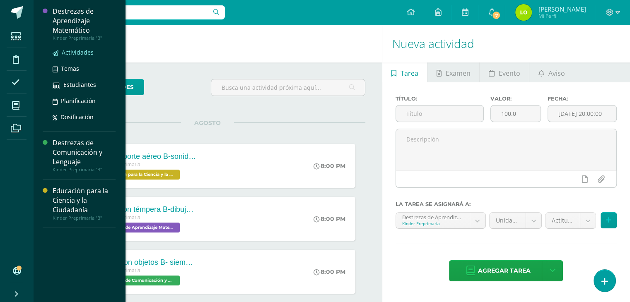
click at [72, 52] on span "Actividades" at bounding box center [78, 52] width 32 height 8
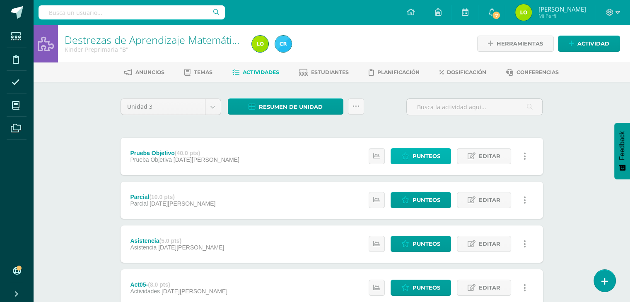
click at [422, 154] on span "Punteos" at bounding box center [426, 156] width 28 height 15
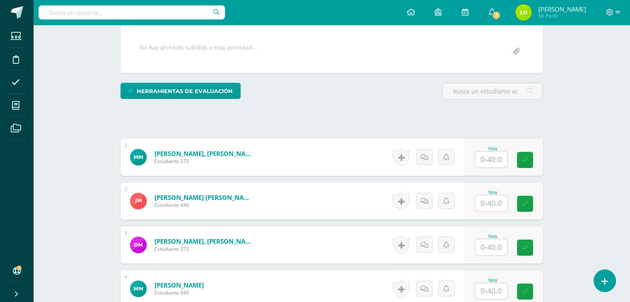
scroll to position [185, 0]
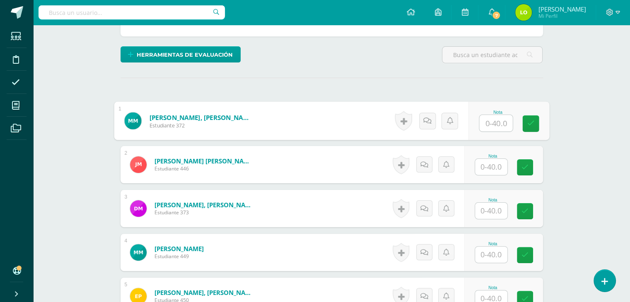
click at [478, 121] on div "Nota" at bounding box center [508, 121] width 81 height 38
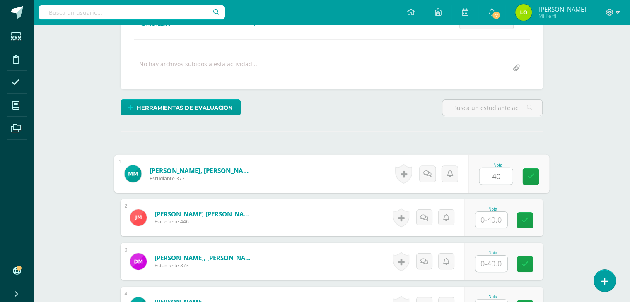
scroll to position [133, 0]
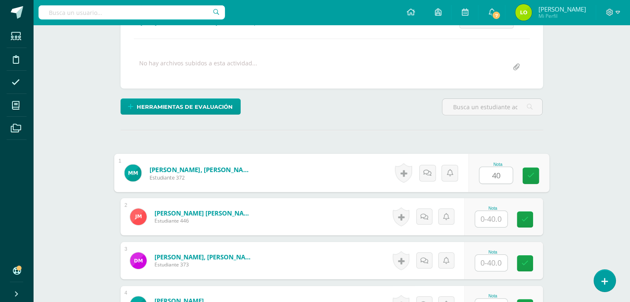
type input "40"
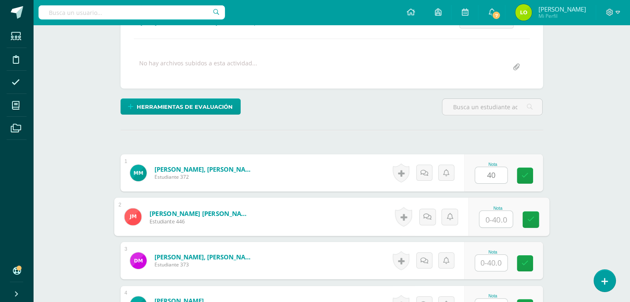
click at [485, 216] on input "text" at bounding box center [495, 219] width 33 height 17
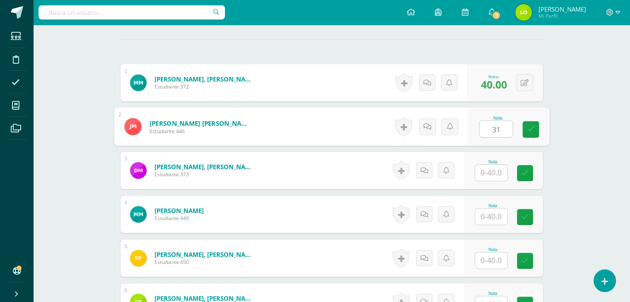
scroll to position [224, 0]
type input "31"
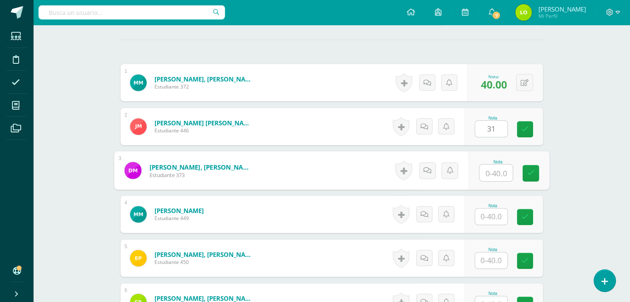
click at [492, 176] on input "text" at bounding box center [495, 173] width 33 height 17
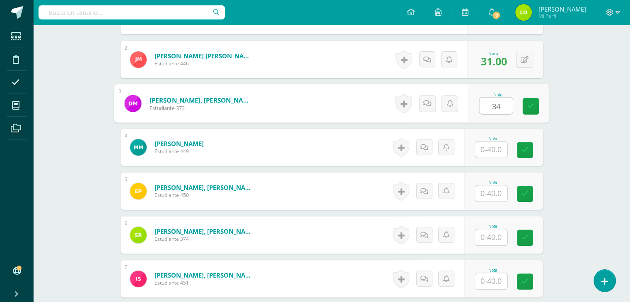
scroll to position [336, 0]
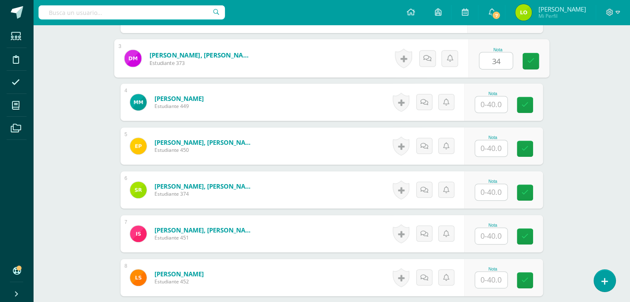
type input "34"
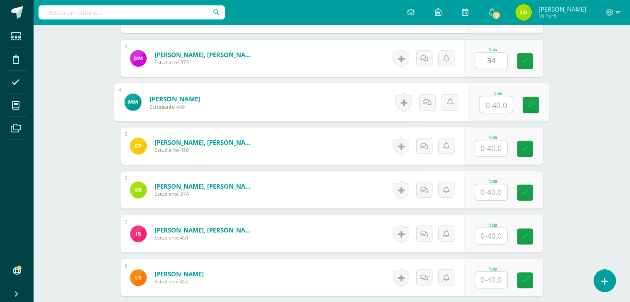
click at [491, 101] on input "text" at bounding box center [495, 104] width 33 height 17
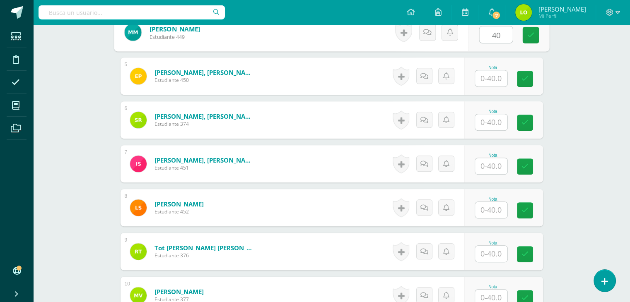
type input "40"
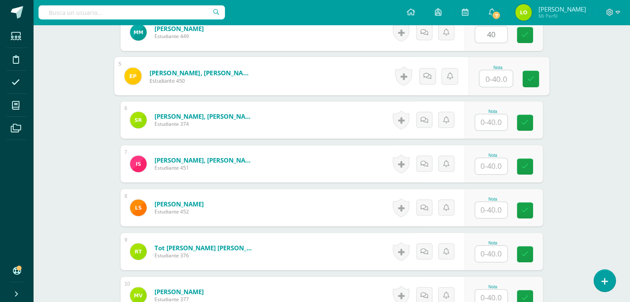
click at [488, 75] on input "text" at bounding box center [495, 78] width 33 height 17
type input "35"
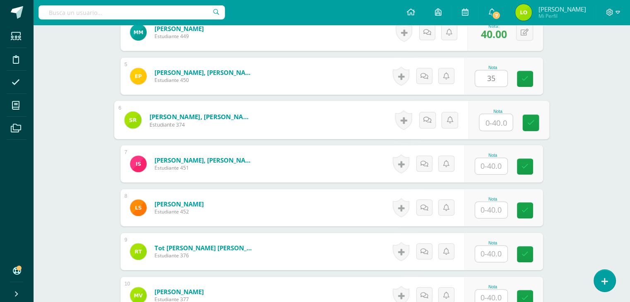
click at [493, 122] on input "text" at bounding box center [495, 122] width 33 height 17
type input "25"
click at [487, 161] on input "text" at bounding box center [491, 166] width 32 height 16
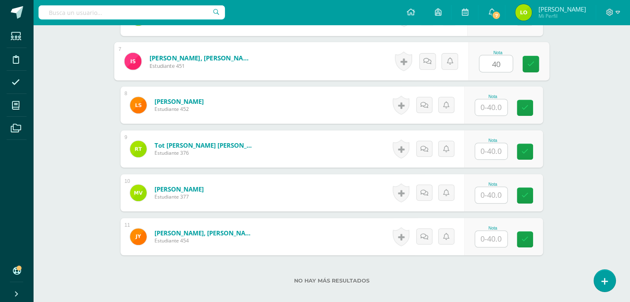
scroll to position [508, 0]
type input "40"
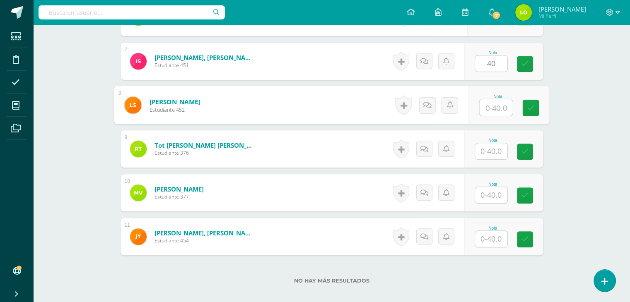
click at [491, 103] on input "text" at bounding box center [495, 107] width 33 height 17
type input "38"
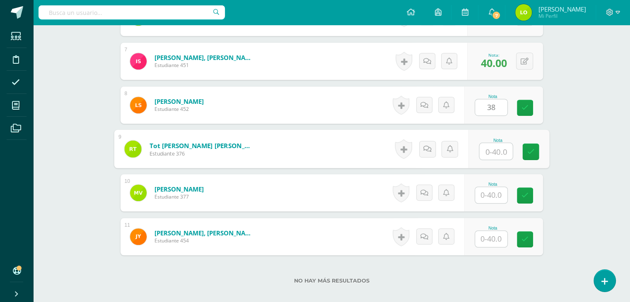
click at [493, 148] on input "text" at bounding box center [495, 151] width 33 height 17
type input "36"
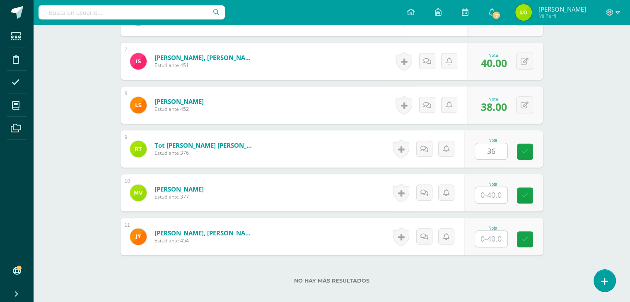
click at [490, 187] on div at bounding box center [490, 195] width 33 height 17
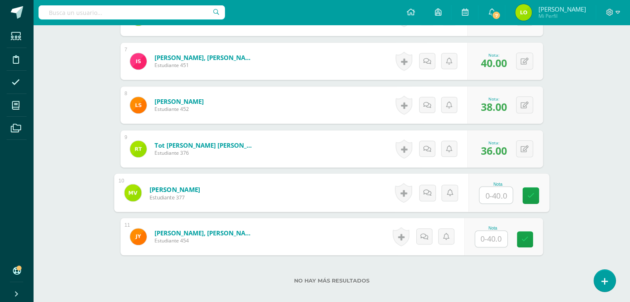
click at [490, 190] on input "text" at bounding box center [495, 195] width 33 height 17
type input "40"
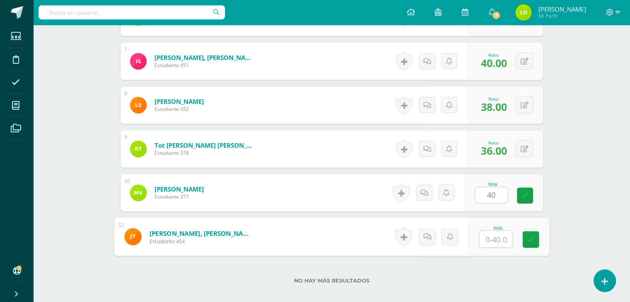
click at [491, 241] on input "text" at bounding box center [495, 239] width 33 height 17
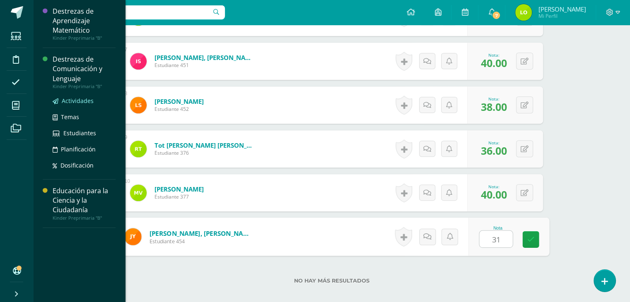
type input "31"
click at [72, 100] on span "Actividades" at bounding box center [78, 101] width 32 height 8
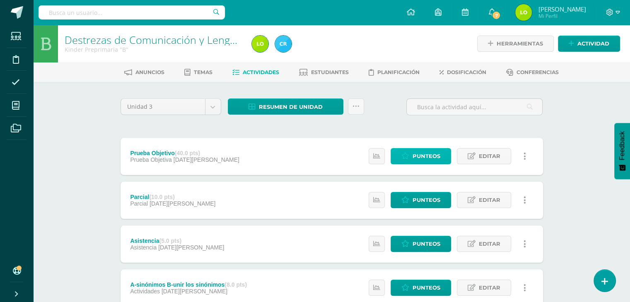
click at [429, 151] on span "Punteos" at bounding box center [426, 156] width 28 height 15
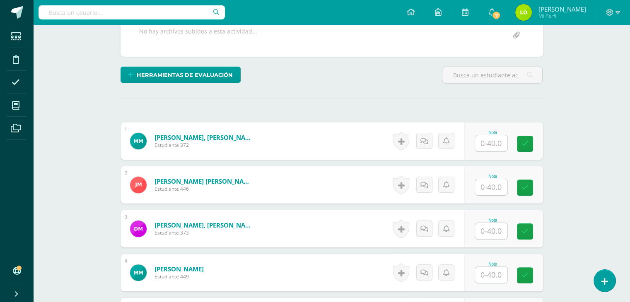
scroll to position [166, 0]
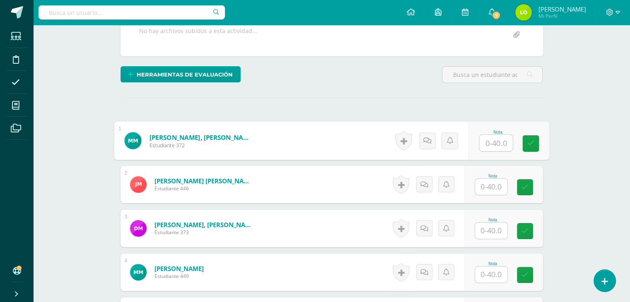
click at [479, 141] on input "text" at bounding box center [495, 143] width 33 height 17
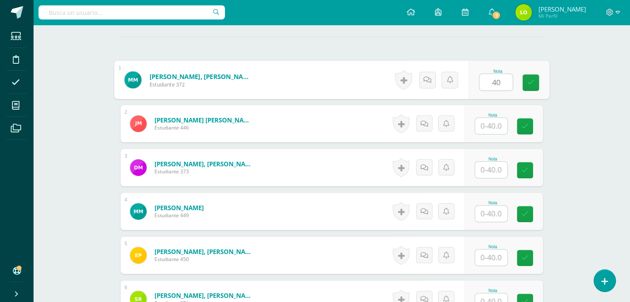
scroll to position [227, 0]
type input "40"
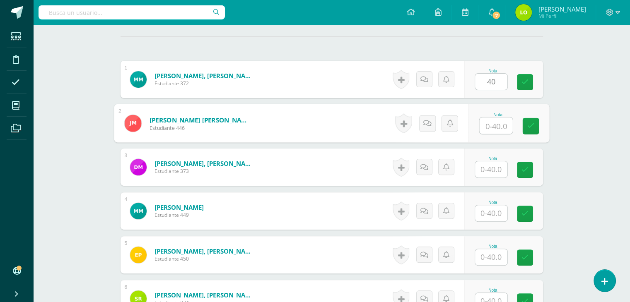
click at [491, 126] on input "text" at bounding box center [495, 126] width 33 height 17
type input "21"
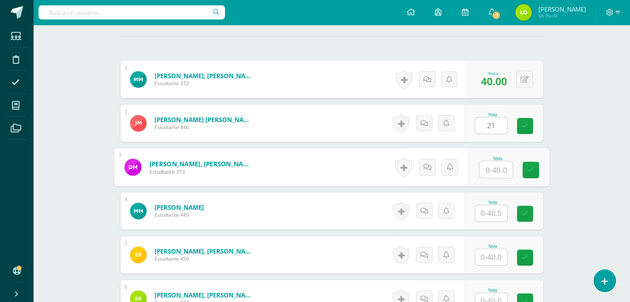
click at [492, 166] on input "text" at bounding box center [495, 169] width 33 height 17
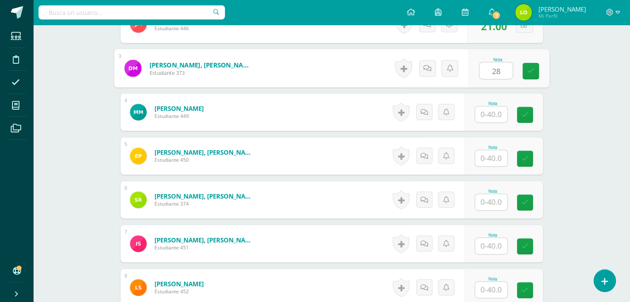
scroll to position [334, 0]
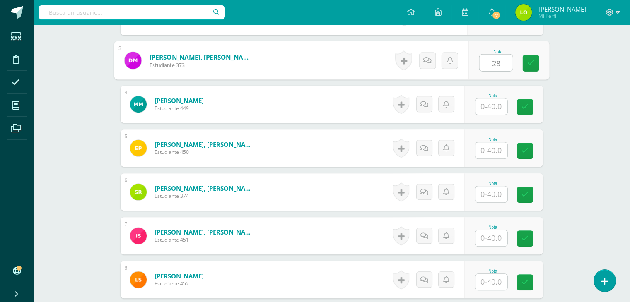
type input "28"
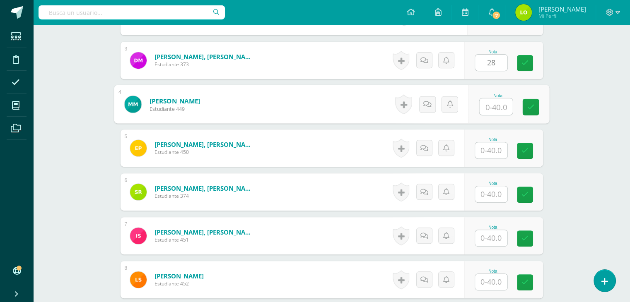
click at [493, 108] on input "text" at bounding box center [495, 107] width 33 height 17
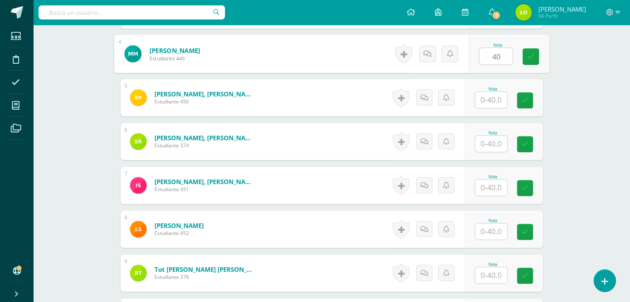
scroll to position [387, 0]
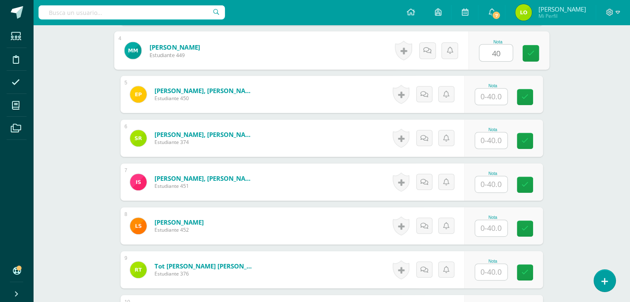
type input "40"
click at [496, 95] on input "text" at bounding box center [491, 97] width 32 height 16
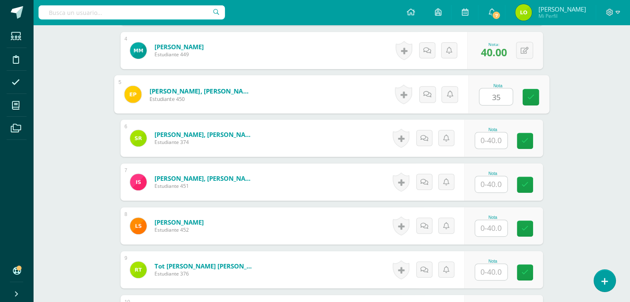
type input "35"
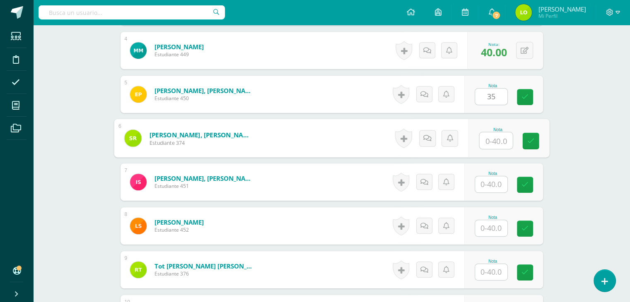
click at [490, 141] on input "text" at bounding box center [495, 140] width 33 height 17
type input "21"
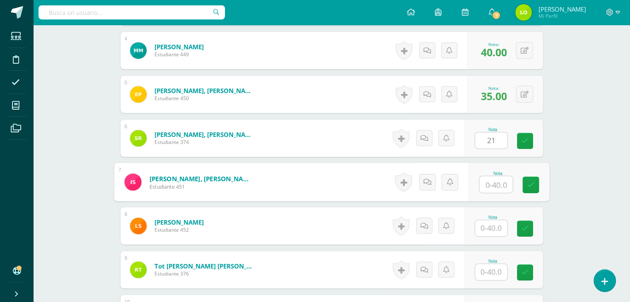
click at [490, 186] on input "text" at bounding box center [495, 184] width 33 height 17
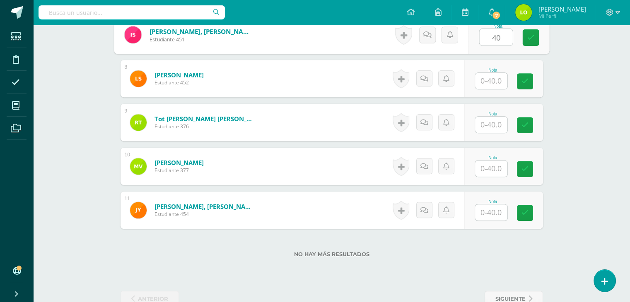
scroll to position [536, 0]
type input "40"
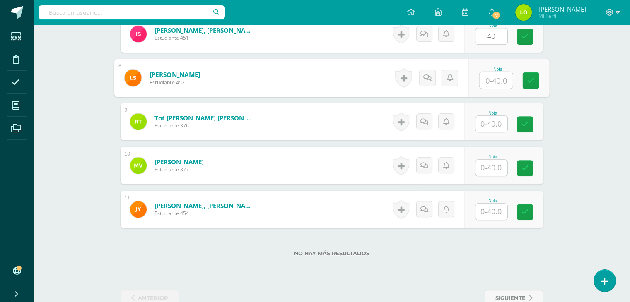
click at [493, 77] on input "text" at bounding box center [495, 80] width 33 height 17
type input "33"
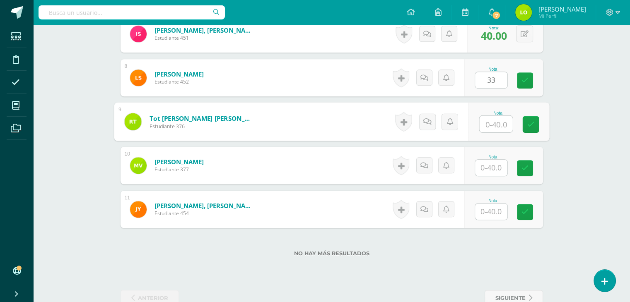
click at [489, 122] on input "text" at bounding box center [495, 124] width 33 height 17
type input "37"
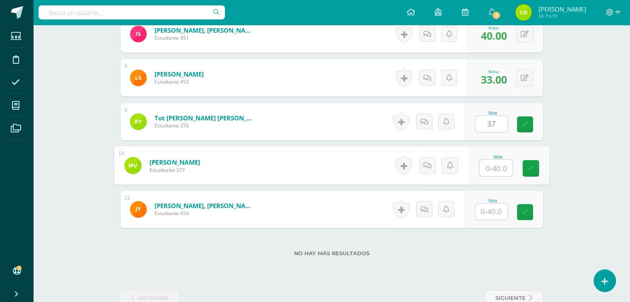
click at [491, 161] on input "text" at bounding box center [495, 168] width 33 height 17
type input "40"
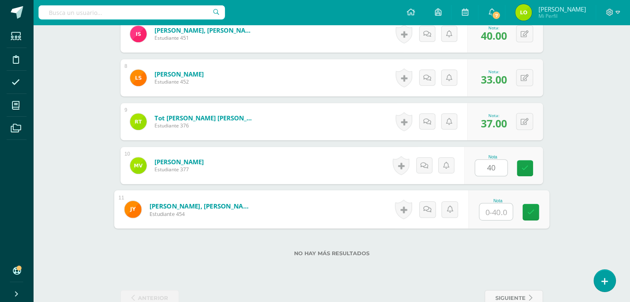
click at [491, 211] on input "text" at bounding box center [495, 212] width 33 height 17
type input "32"
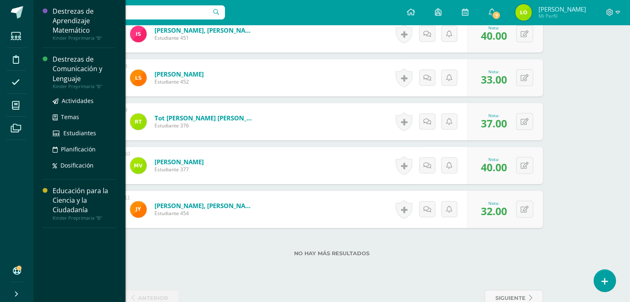
click at [70, 70] on div "Destrezas de Comunicación y Lenguaje" at bounding box center [84, 69] width 63 height 29
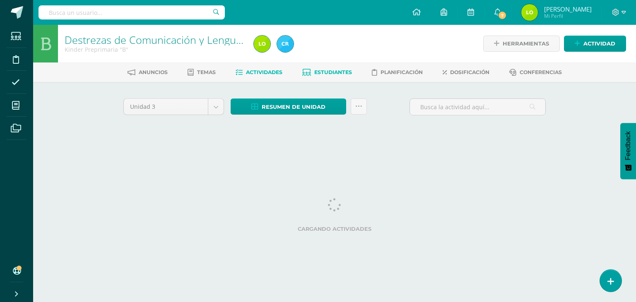
click at [328, 75] on span "Estudiantes" at bounding box center [333, 72] width 38 height 6
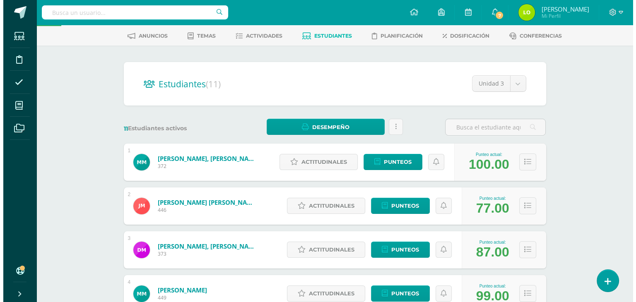
scroll to position [36, 0]
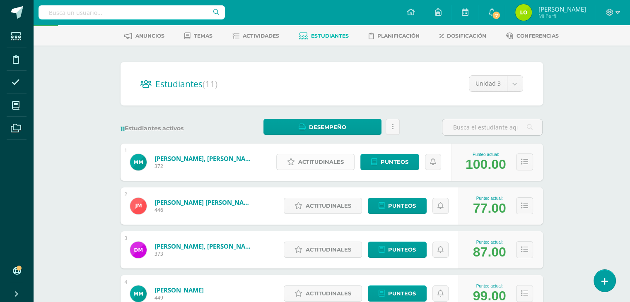
click at [339, 167] on span "Actitudinales" at bounding box center [321, 161] width 46 height 15
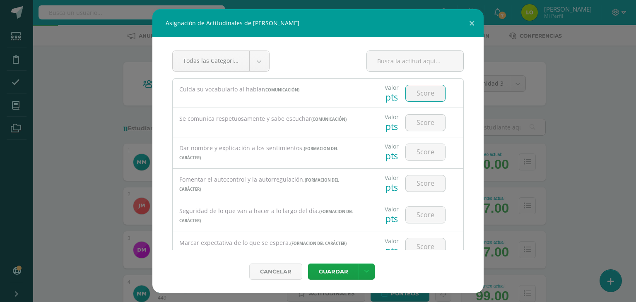
click at [418, 96] on input "number" at bounding box center [425, 93] width 39 height 16
type input "100"
click at [419, 124] on input "number" at bounding box center [425, 123] width 39 height 16
type input "100"
click at [417, 147] on input "number" at bounding box center [425, 152] width 39 height 16
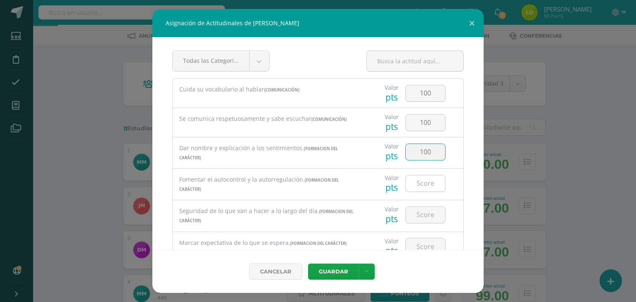
type input "100"
click at [419, 180] on input "number" at bounding box center [425, 184] width 39 height 16
type input "100"
click at [419, 220] on input "number" at bounding box center [425, 215] width 39 height 16
type input "100"
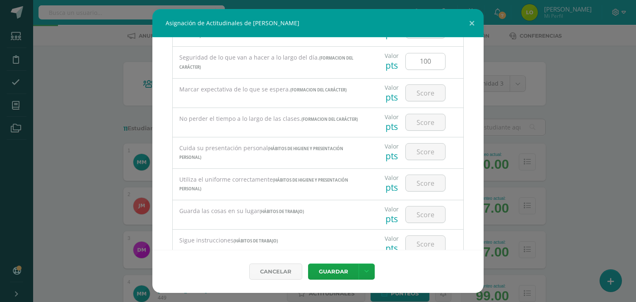
scroll to position [154, 0]
click at [420, 94] on input "number" at bounding box center [425, 92] width 39 height 16
type input "100"
click at [416, 116] on input "number" at bounding box center [425, 122] width 39 height 16
type input "100"
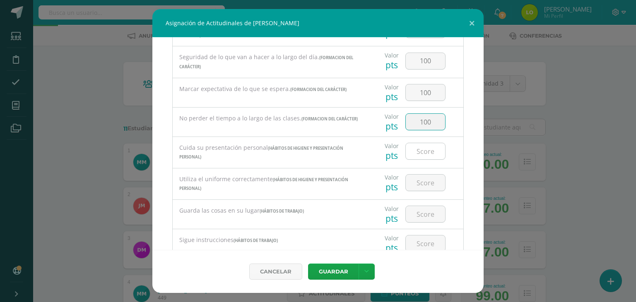
click at [420, 148] on input "number" at bounding box center [425, 151] width 39 height 16
type input "100"
click at [420, 179] on input "number" at bounding box center [425, 183] width 39 height 16
type input "100"
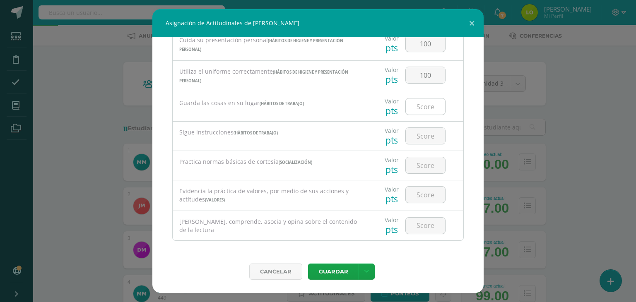
scroll to position [262, 0]
click at [418, 111] on input "number" at bounding box center [425, 107] width 39 height 16
type input "100"
click at [424, 135] on input "number" at bounding box center [425, 136] width 39 height 16
type input "100"
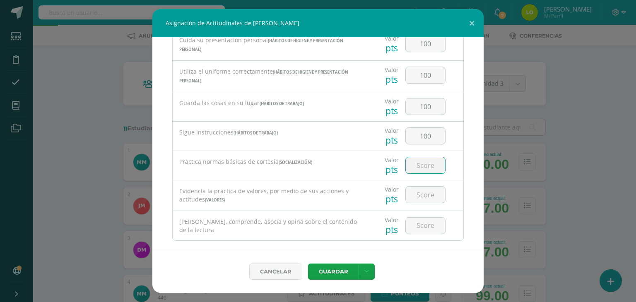
click at [420, 168] on input "number" at bounding box center [425, 165] width 39 height 16
type input "100"
click at [414, 197] on input "number" at bounding box center [425, 195] width 39 height 16
type input "100"
click at [426, 218] on input "number" at bounding box center [425, 226] width 39 height 16
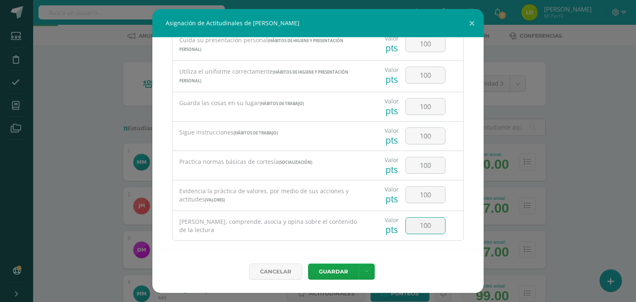
type input "100"
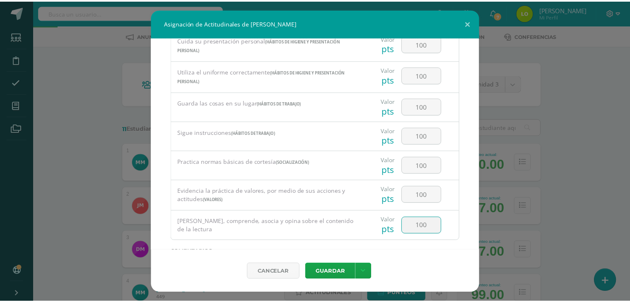
scroll to position [325, 0]
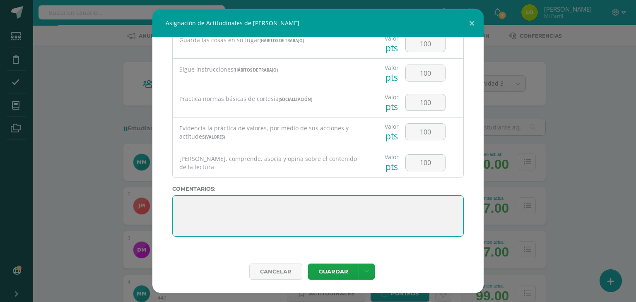
click at [219, 205] on textarea at bounding box center [317, 215] width 291 height 41
paste textarea "3. Su disciplina y compromiso es el reflejo del trabajo y constancia en las act…"
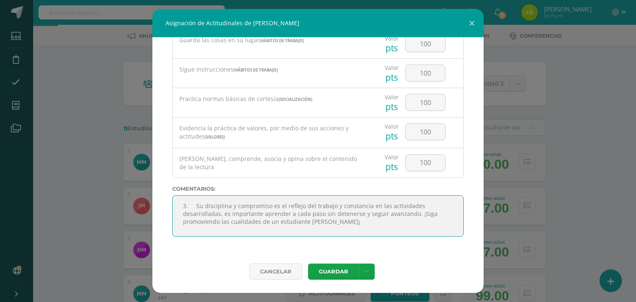
click at [231, 206] on textarea at bounding box center [317, 215] width 291 height 41
type textarea "Su disciplina y compromiso es el reflejo del trabajo y constancia en las activi…"
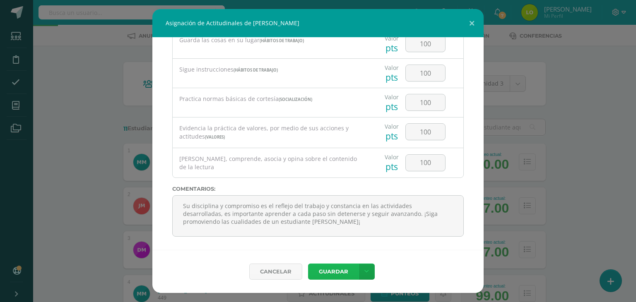
click at [330, 270] on button "Guardar" at bounding box center [333, 272] width 51 height 16
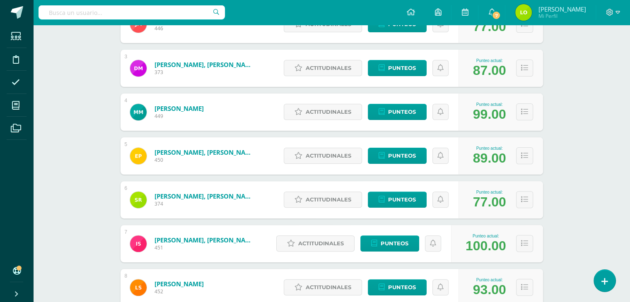
scroll to position [308, 0]
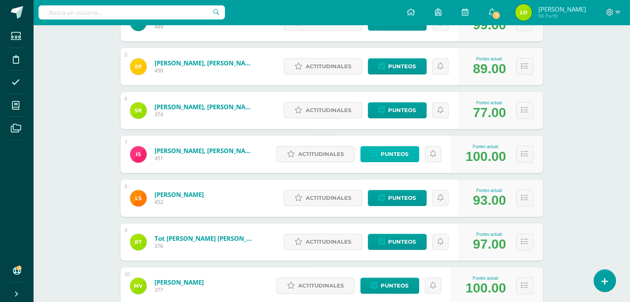
click at [398, 157] on span "Punteos" at bounding box center [394, 154] width 28 height 15
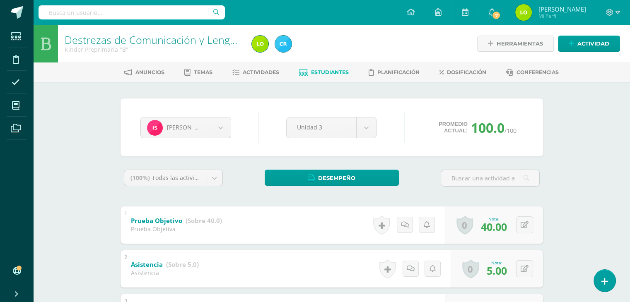
click at [312, 69] on span "Estudiantes" at bounding box center [330, 72] width 38 height 6
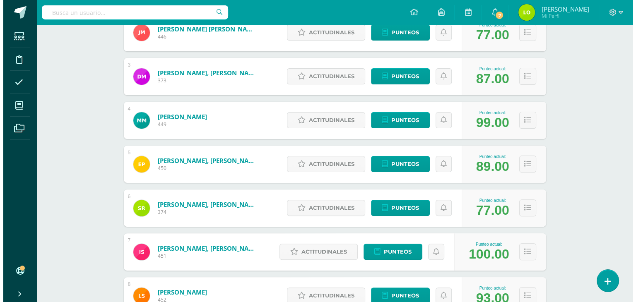
scroll to position [210, 0]
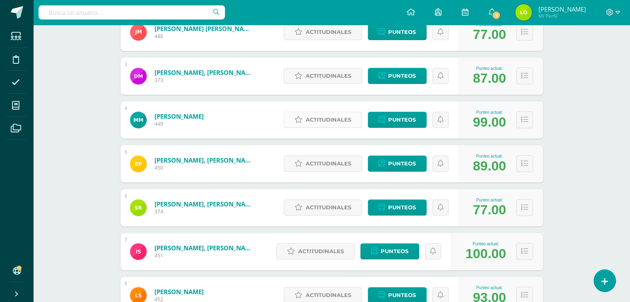
click at [338, 121] on span "Actitudinales" at bounding box center [329, 119] width 46 height 15
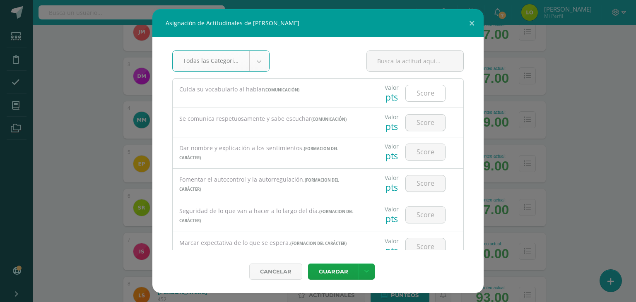
click at [423, 95] on input "number" at bounding box center [425, 93] width 39 height 16
type input "100"
click at [431, 125] on input "number" at bounding box center [425, 123] width 39 height 16
type input "100"
click at [419, 157] on input "number" at bounding box center [425, 152] width 39 height 16
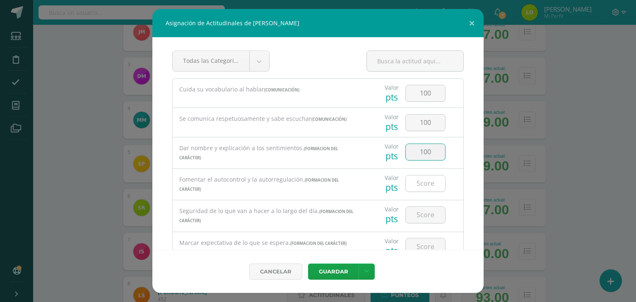
type input "100"
click at [419, 191] on input "number" at bounding box center [425, 184] width 39 height 16
type input "90"
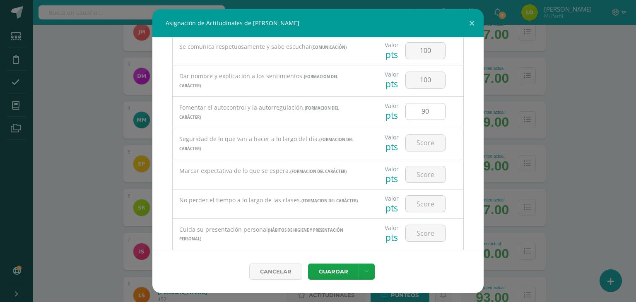
scroll to position [72, 0]
click at [420, 146] on input "number" at bounding box center [425, 143] width 39 height 16
type input "90"
click at [417, 179] on input "number" at bounding box center [425, 174] width 39 height 16
type input "90"
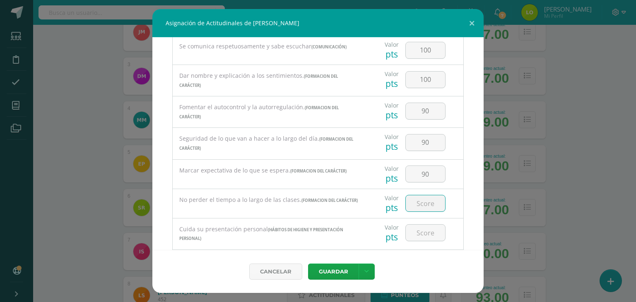
click at [415, 204] on input "number" at bounding box center [425, 203] width 39 height 16
type input "80"
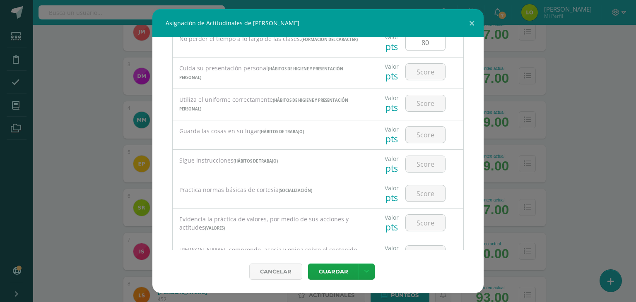
scroll to position [221, 0]
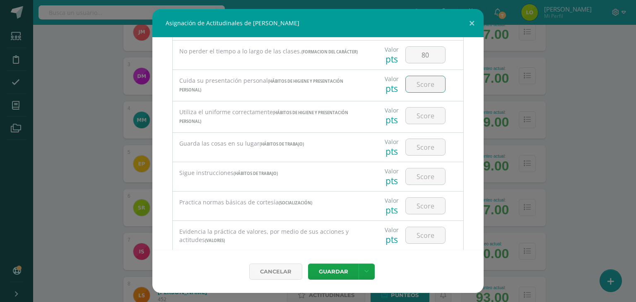
click at [428, 83] on input "number" at bounding box center [425, 84] width 39 height 16
type input "100"
click at [415, 120] on input "number" at bounding box center [425, 116] width 39 height 16
type input "100"
click at [423, 151] on input "number" at bounding box center [425, 147] width 39 height 16
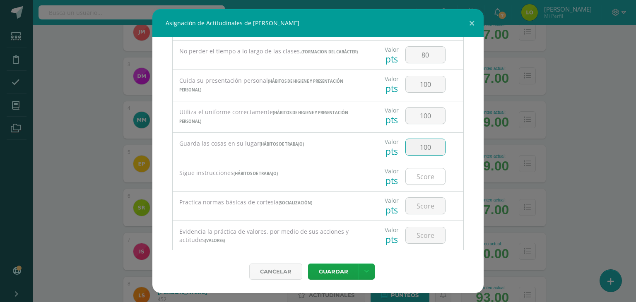
type input "100"
click at [421, 176] on input "number" at bounding box center [425, 176] width 39 height 16
type input "100"
click at [417, 204] on input "number" at bounding box center [425, 206] width 39 height 16
type input "100"
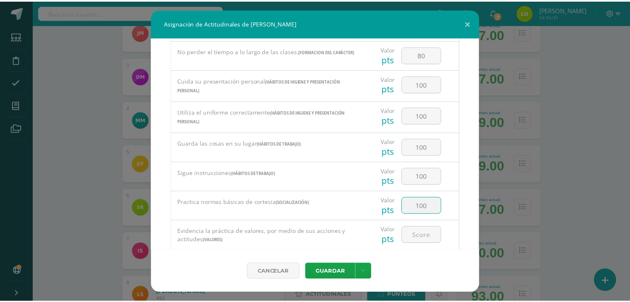
scroll to position [325, 0]
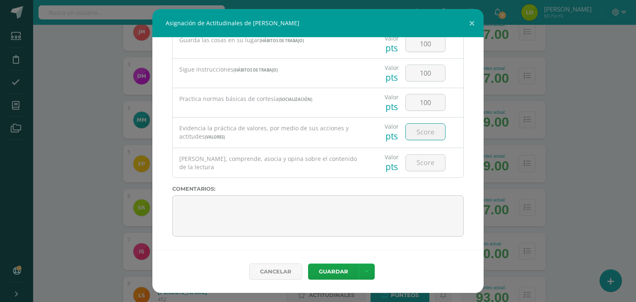
click at [426, 131] on input "number" at bounding box center [425, 132] width 39 height 16
type input "100"
click at [420, 165] on input "number" at bounding box center [425, 163] width 39 height 16
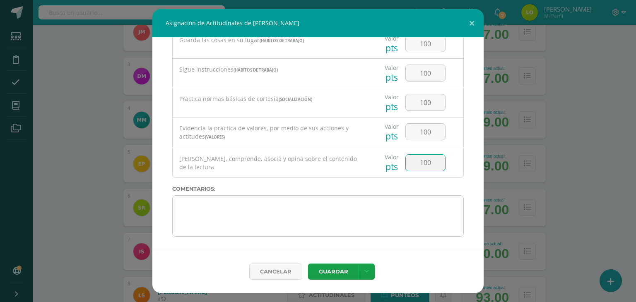
type input "100"
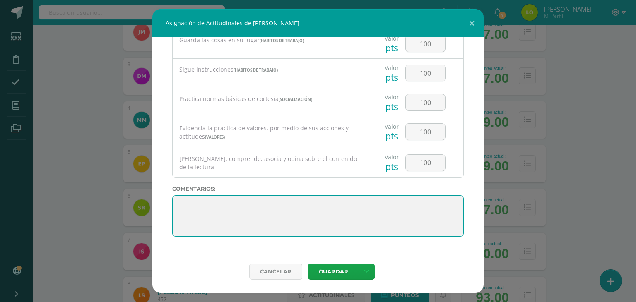
click at [207, 211] on textarea at bounding box center [317, 215] width 291 height 41
paste textarea "3. Su disciplina y compromiso es el reflejo del trabajo y constancia en las act…"
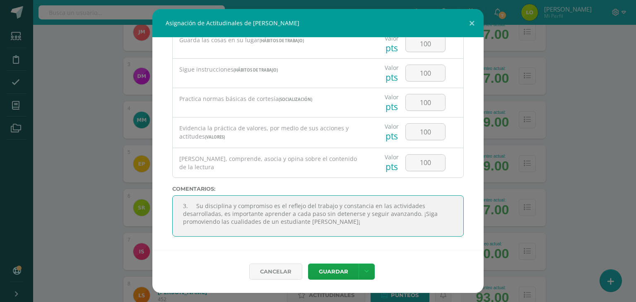
click at [220, 214] on textarea at bounding box center [317, 215] width 291 height 41
type textarea "Su disciplina y compromiso es el reflejo del trabajo y constancia en las activi…"
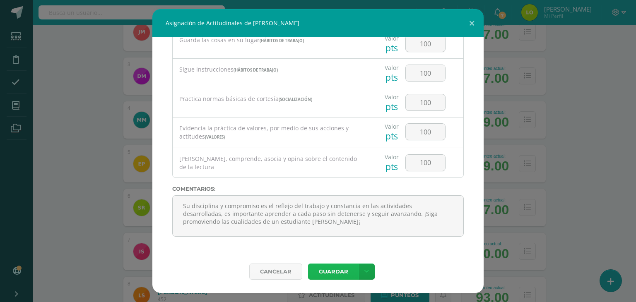
click at [340, 272] on button "Guardar" at bounding box center [333, 272] width 51 height 16
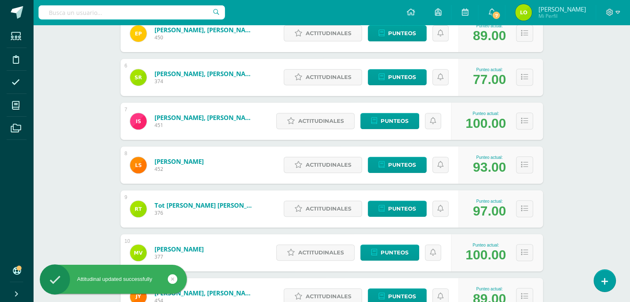
scroll to position [338, 0]
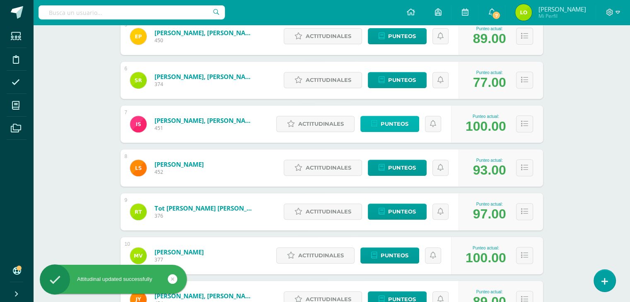
click at [387, 129] on span "Punteos" at bounding box center [394, 123] width 28 height 15
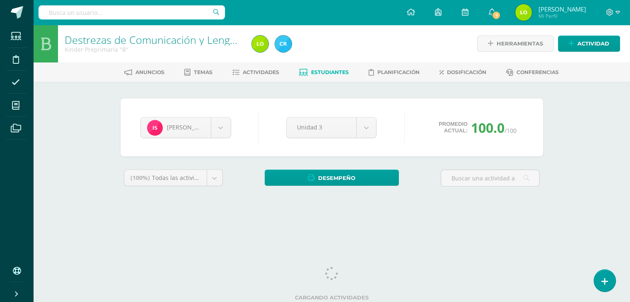
scroll to position [2, 0]
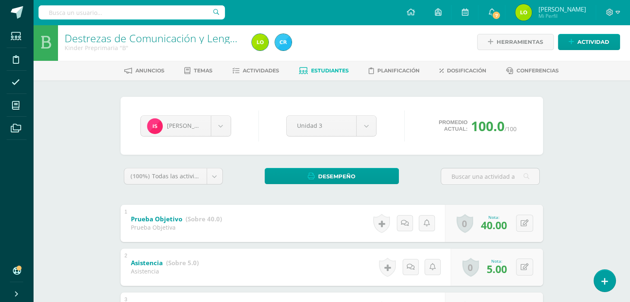
click at [334, 70] on span "Estudiantes" at bounding box center [330, 70] width 38 height 6
